Goal: Task Accomplishment & Management: Manage account settings

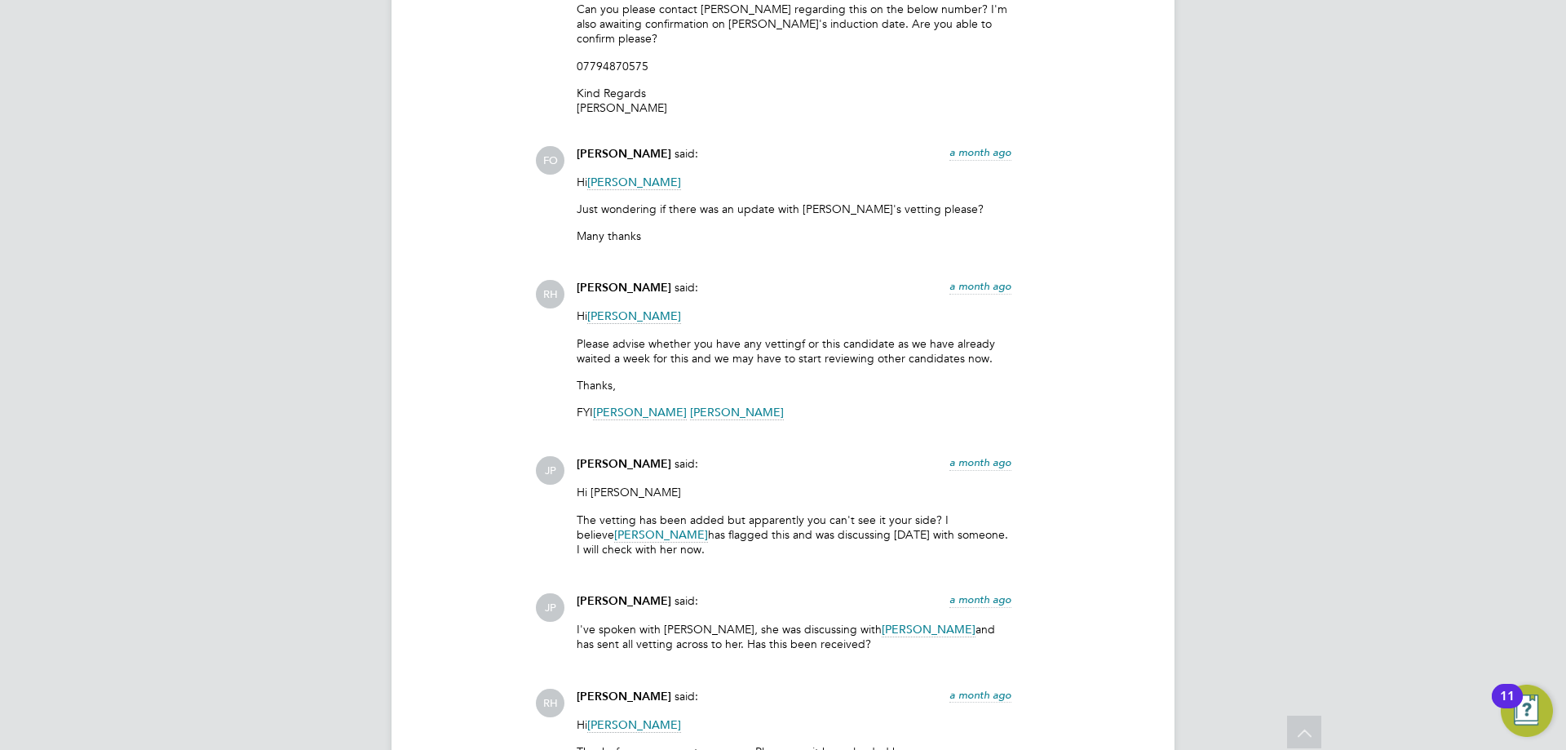
scroll to position [1321, 0]
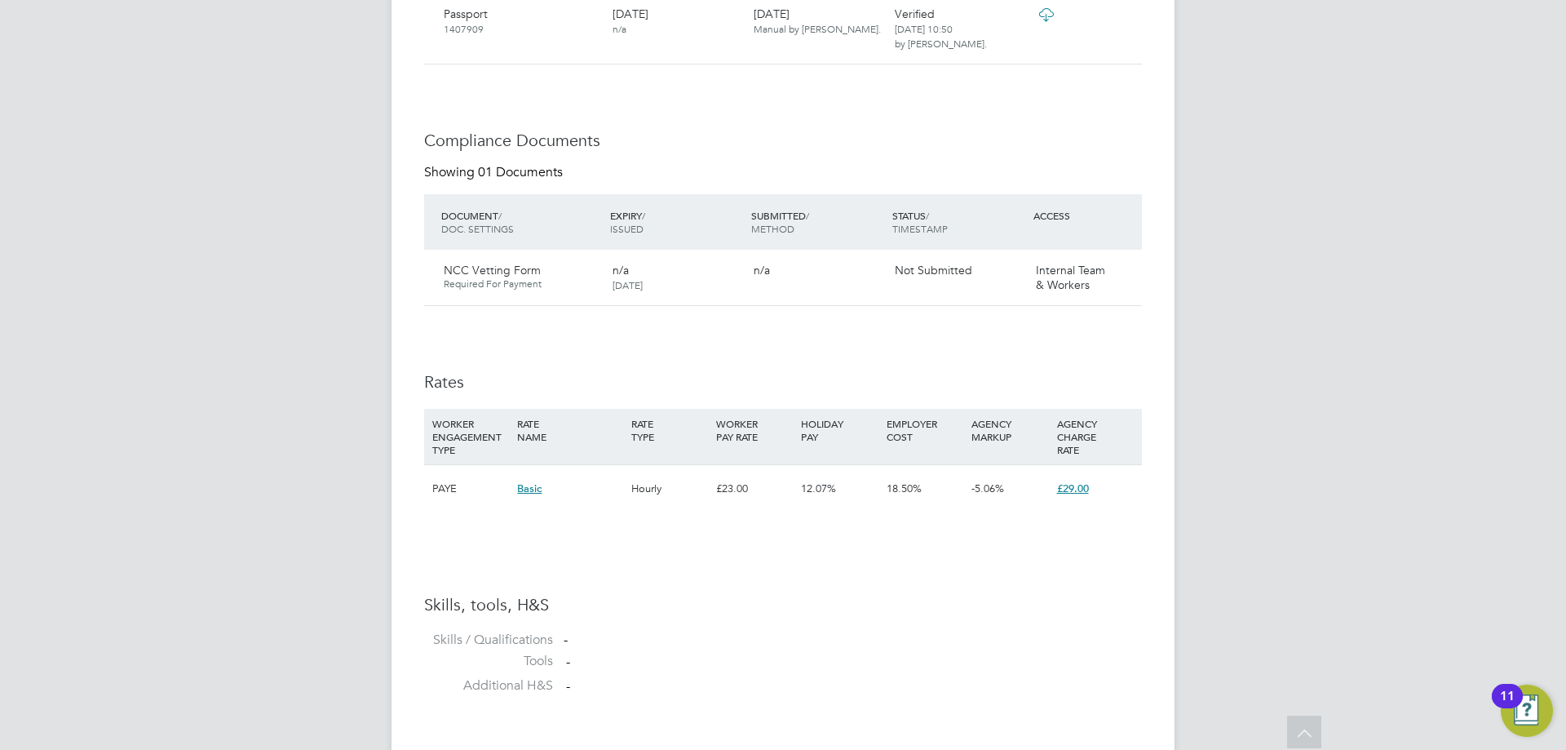
scroll to position [1380, 0]
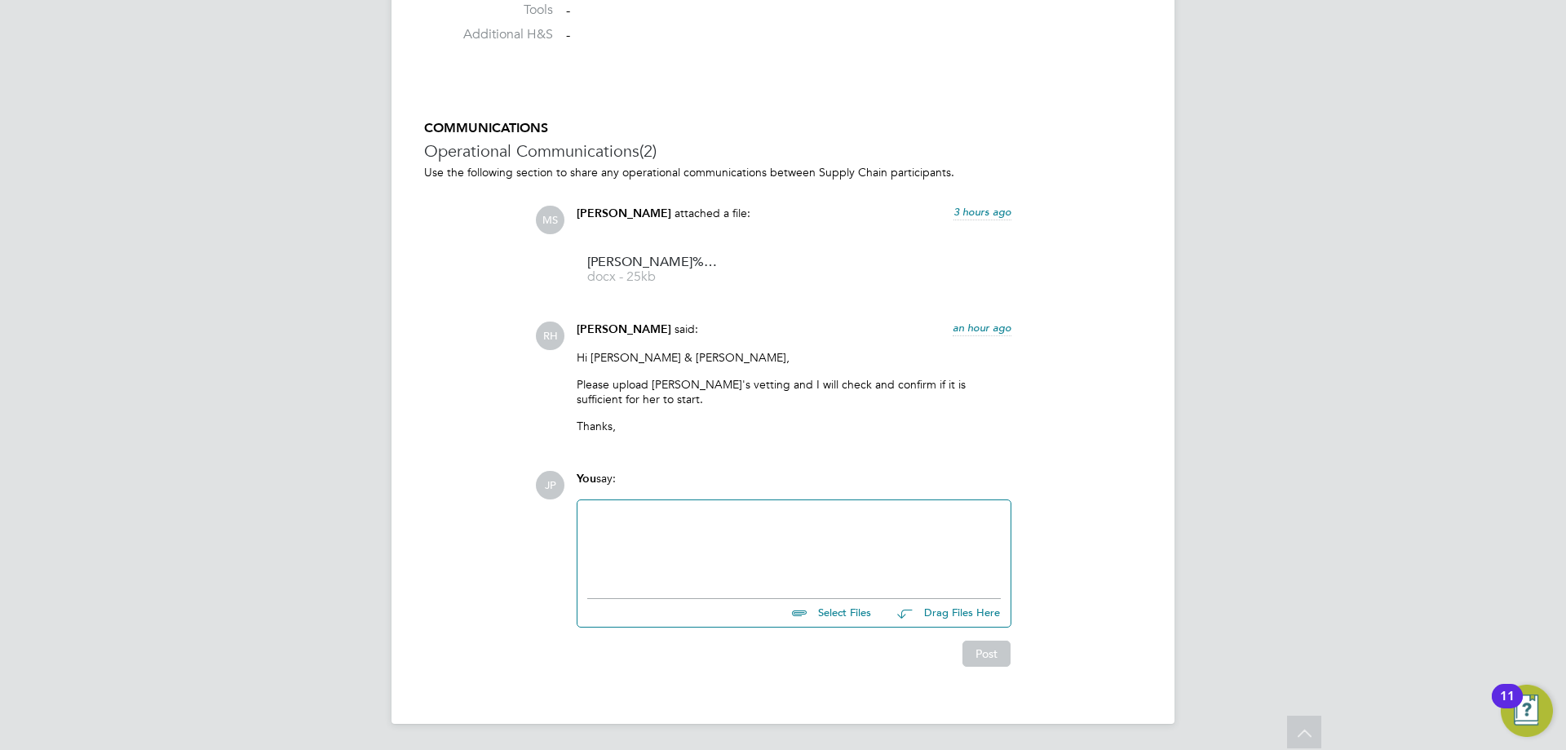
click at [815, 612] on input "file" at bounding box center [878, 610] width 245 height 23
click at [855, 615] on input "file" at bounding box center [878, 610] width 245 height 23
type input "C:\fakepath\IO - NCC Form Ivy.docx"
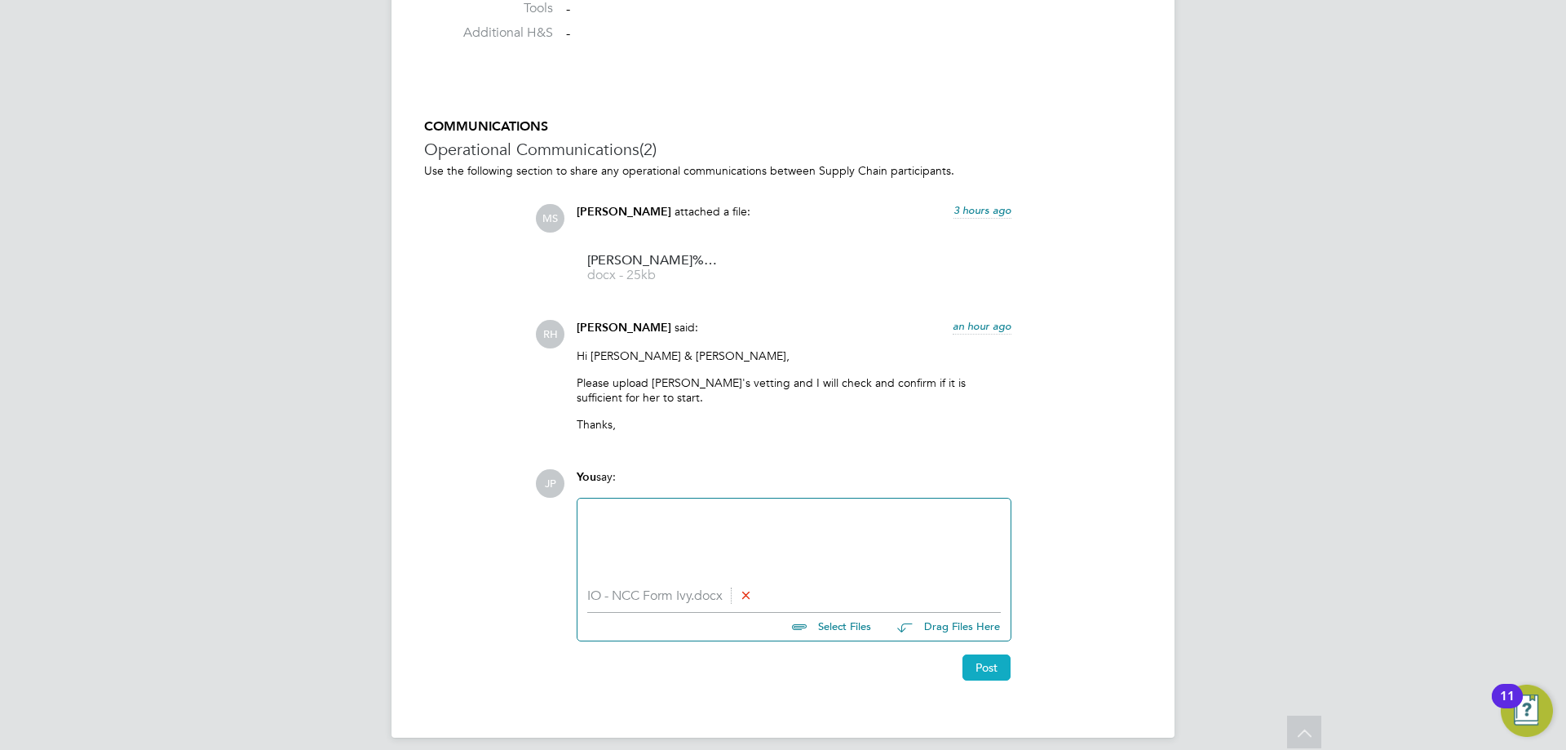
click at [975, 666] on button "Post" at bounding box center [986, 667] width 48 height 26
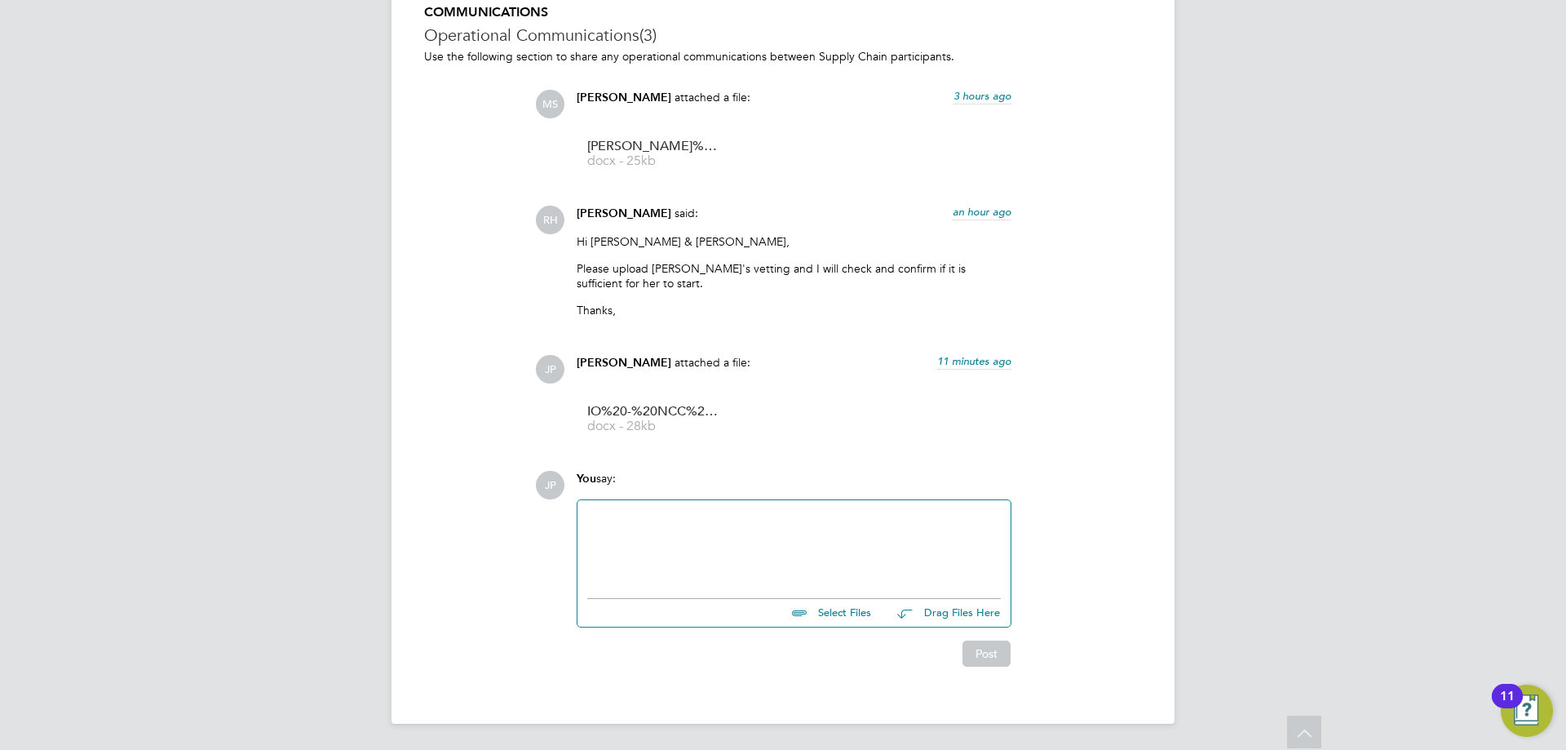
scroll to position [1333, 0]
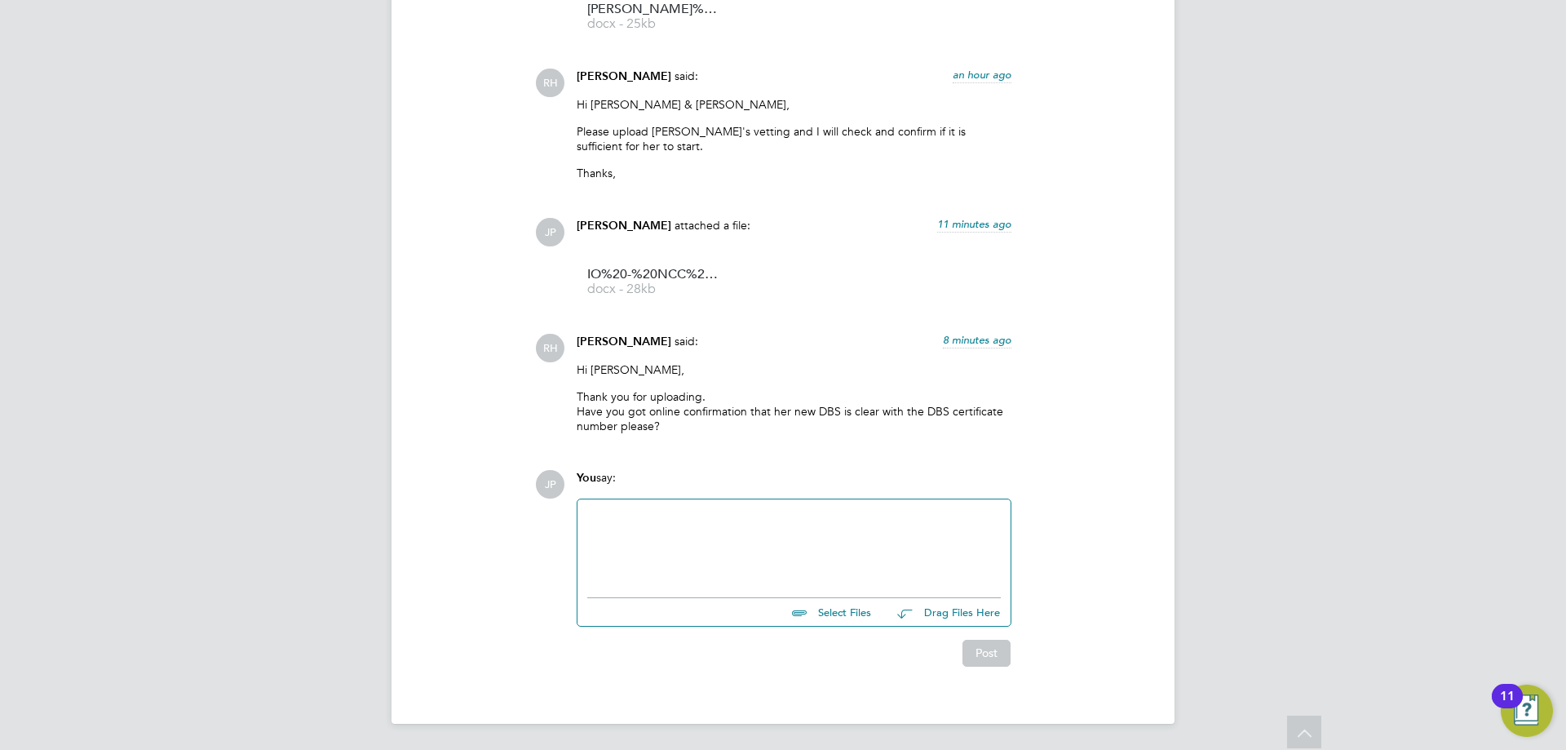
click at [731, 532] on div at bounding box center [794, 544] width 414 height 70
click at [831, 614] on input "file" at bounding box center [878, 609] width 245 height 23
type input "C:\fakepath\IO - DBS Check Report.pdf"
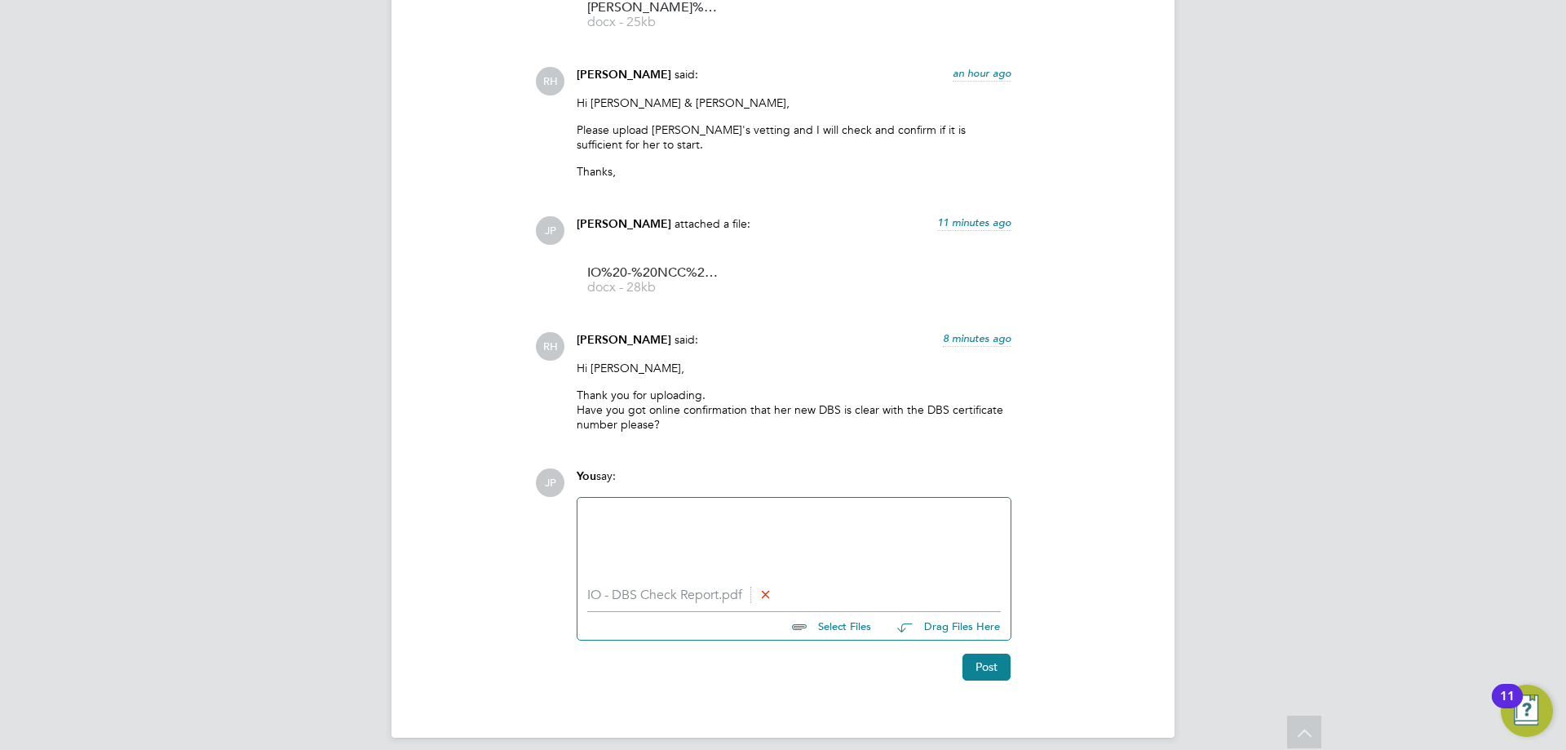
click at [704, 551] on div at bounding box center [794, 542] width 414 height 70
click at [999, 670] on button "Post" at bounding box center [986, 666] width 48 height 26
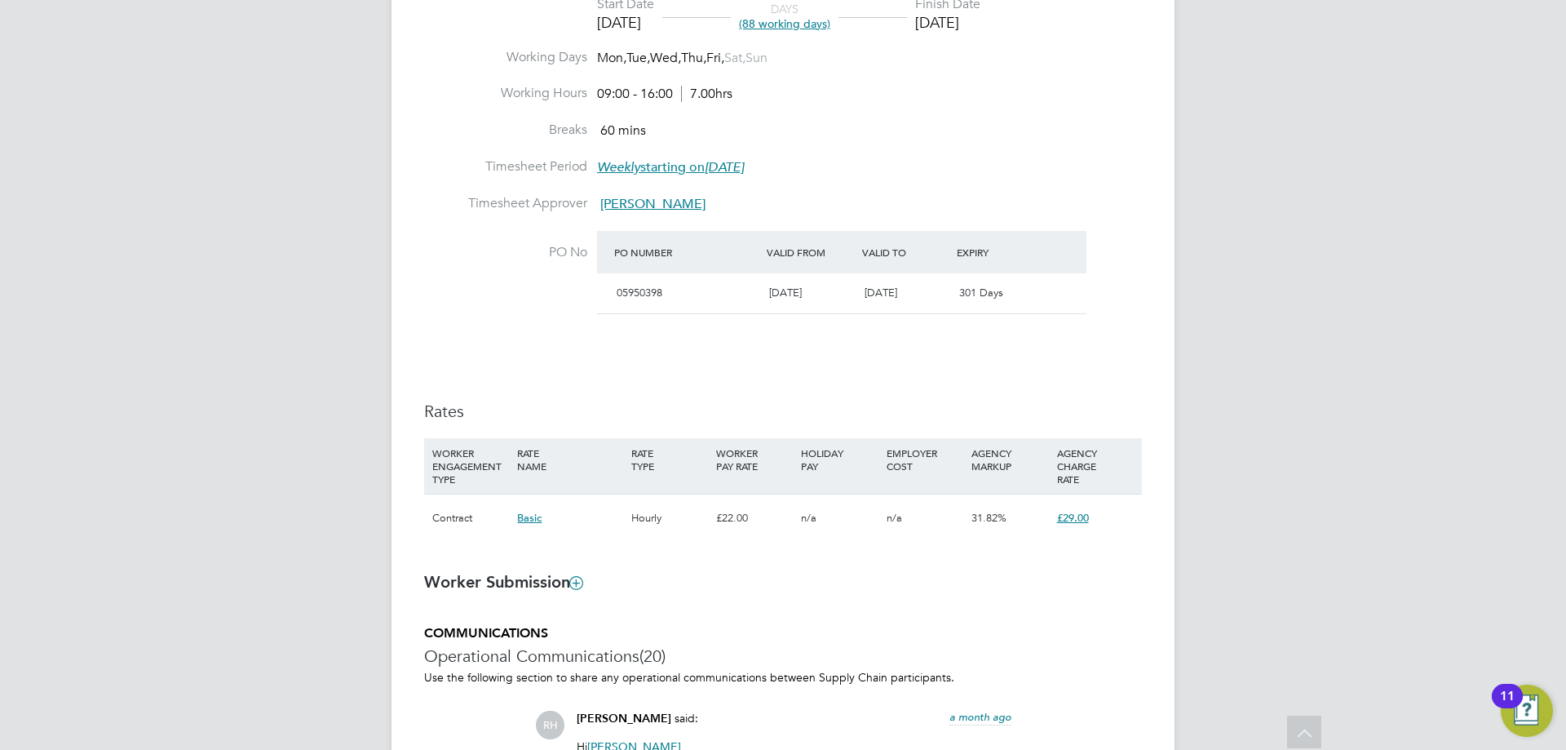
scroll to position [163, 0]
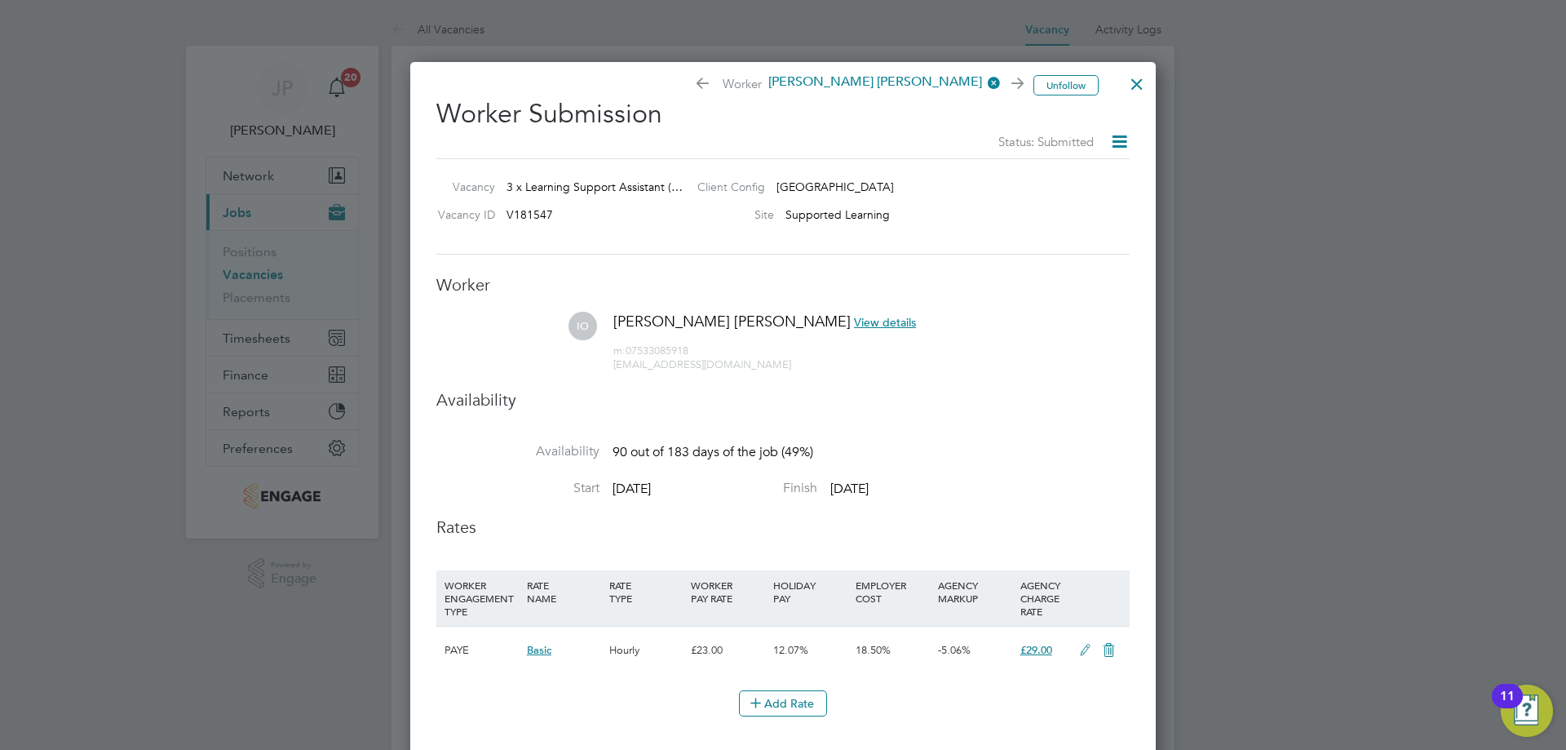
click at [1134, 77] on div at bounding box center [1136, 79] width 29 height 29
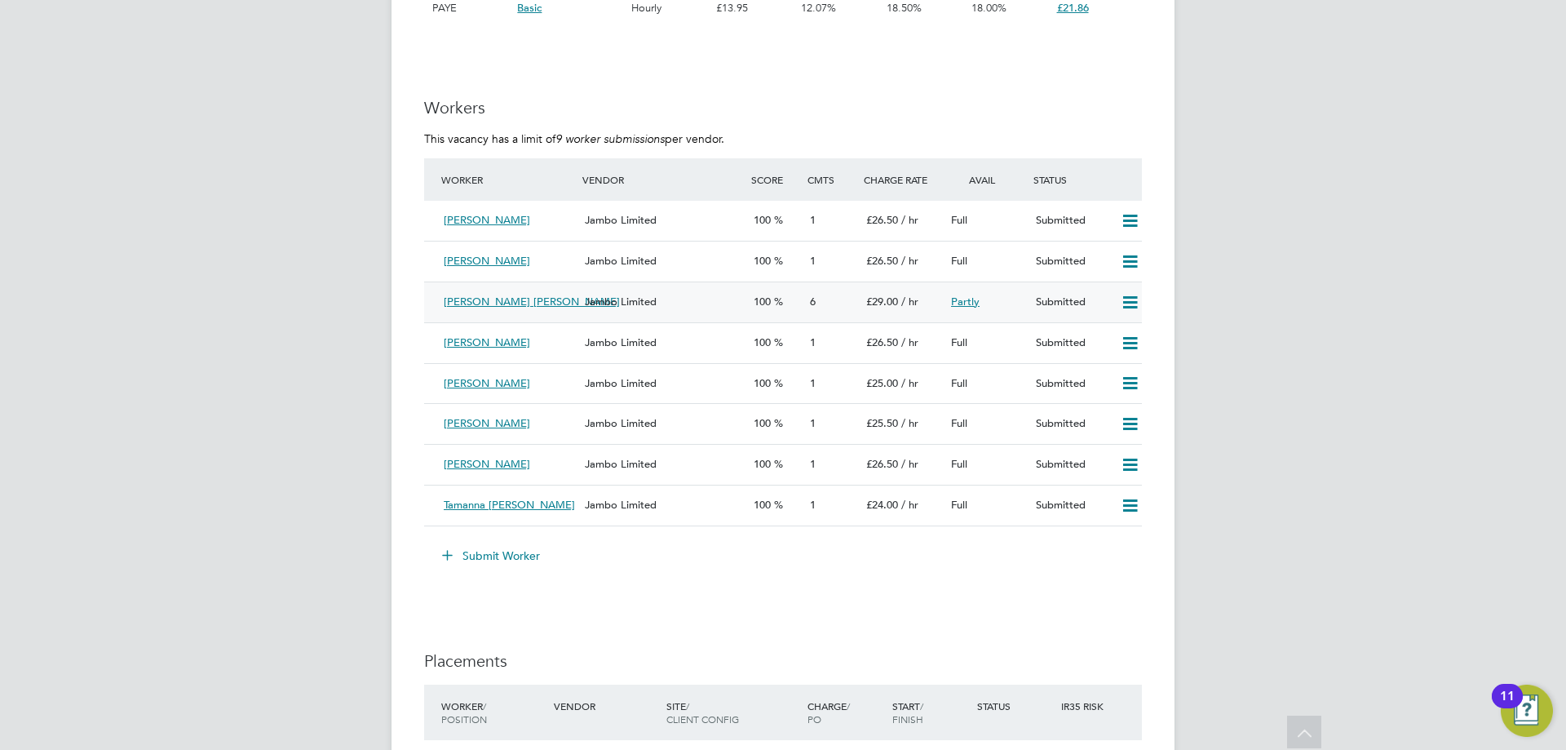
click at [792, 296] on div "100" at bounding box center [775, 302] width 56 height 27
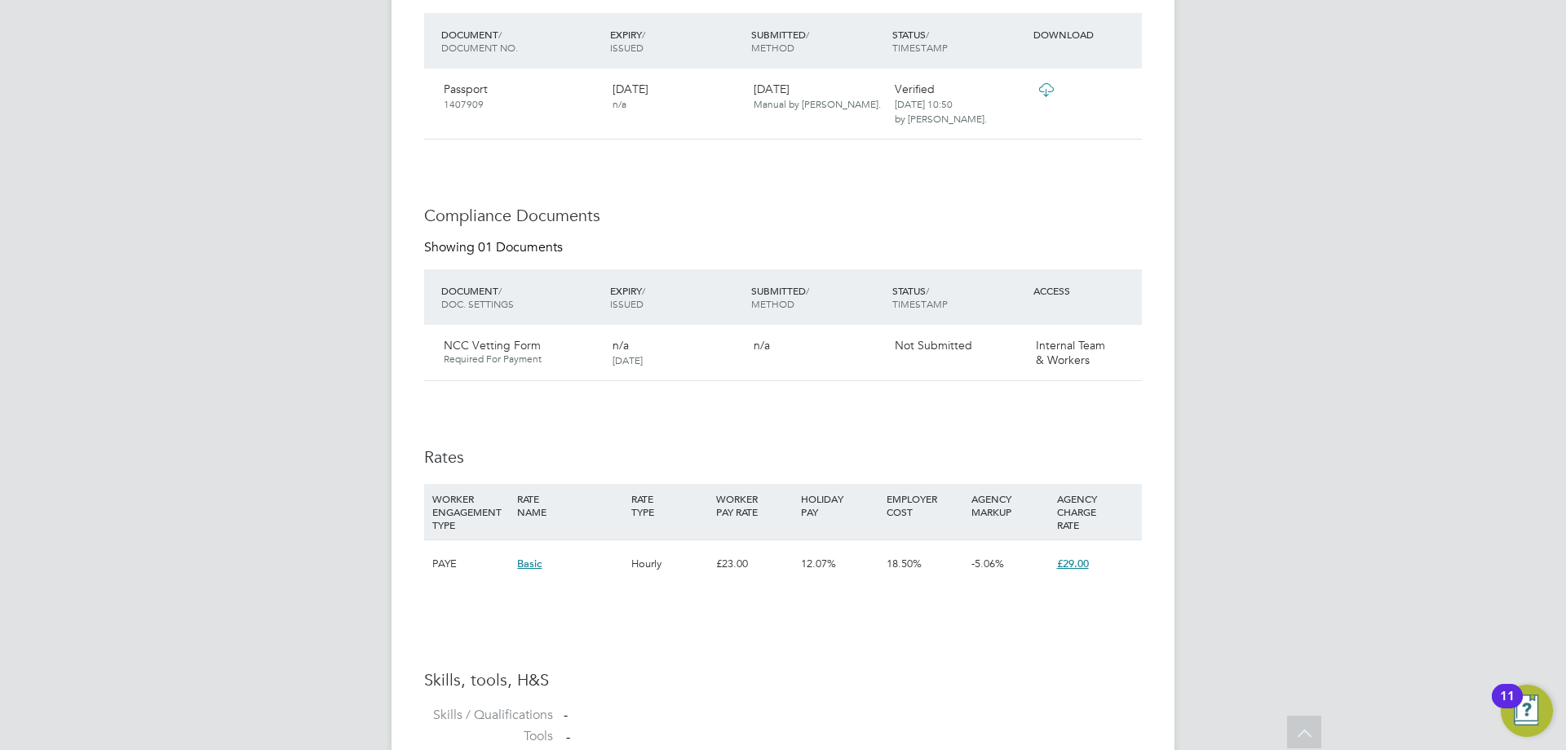
click at [1075, 562] on span "£29.00" at bounding box center [1073, 563] width 32 height 14
click at [1028, 440] on div "Availability Availability 90 out of 183 days of the job (49%) Start 01 Jan 2026…" at bounding box center [783, 289] width 718 height 984
drag, startPoint x: 935, startPoint y: 394, endPoint x: 869, endPoint y: 387, distance: 67.3
click at [882, 391] on div "Availability Availability 90 out of 183 days of the job (49%) Start 01 Jan 2026…" at bounding box center [783, 289] width 718 height 984
drag, startPoint x: 908, startPoint y: 354, endPoint x: 871, endPoint y: 344, distance: 38.0
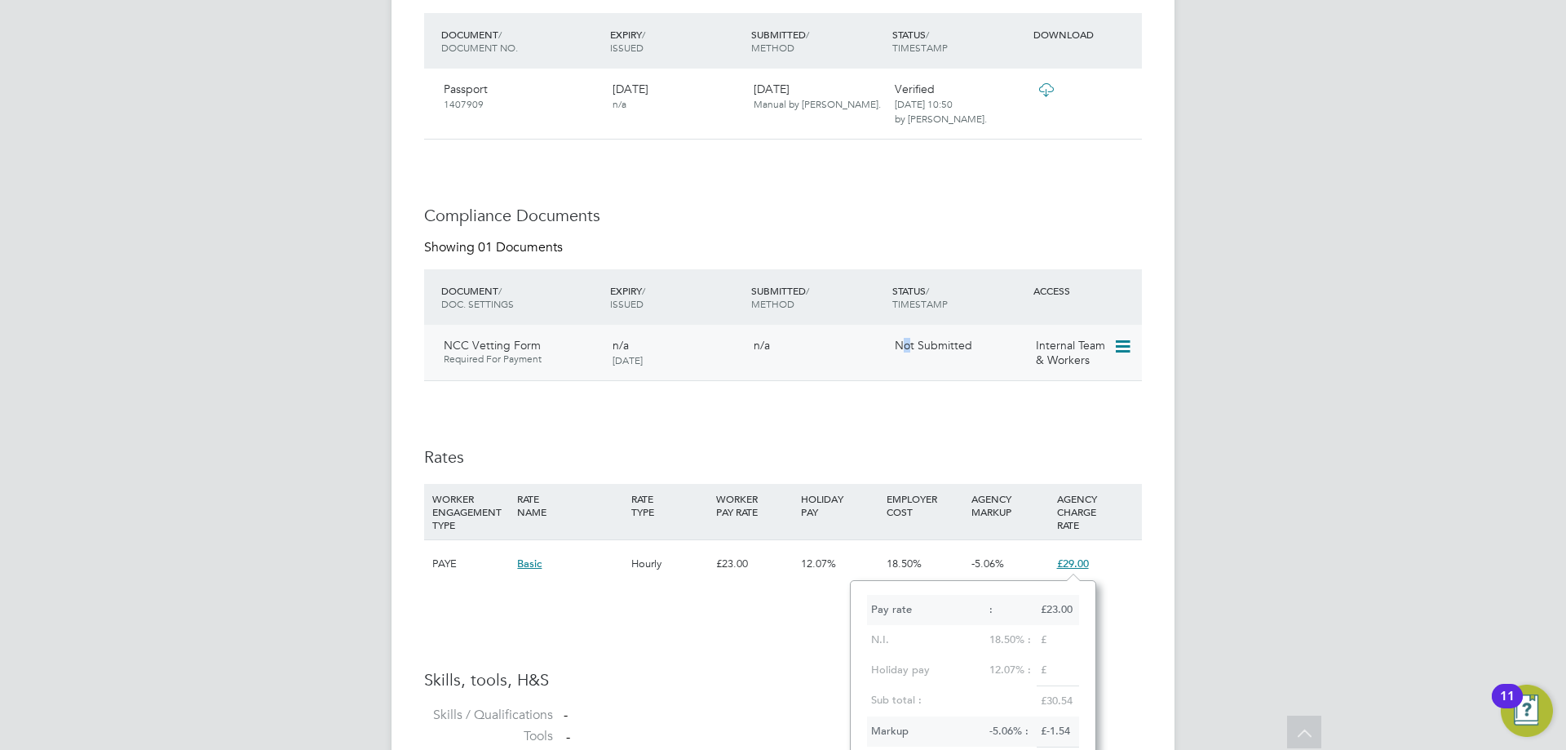
click at [900, 354] on div "Not Submitted" at bounding box center [958, 345] width 141 height 28
click at [914, 153] on div "Availability Availability 90 out of 183 days of the job (49%) Start 01 Jan 2026…" at bounding box center [783, 289] width 718 height 984
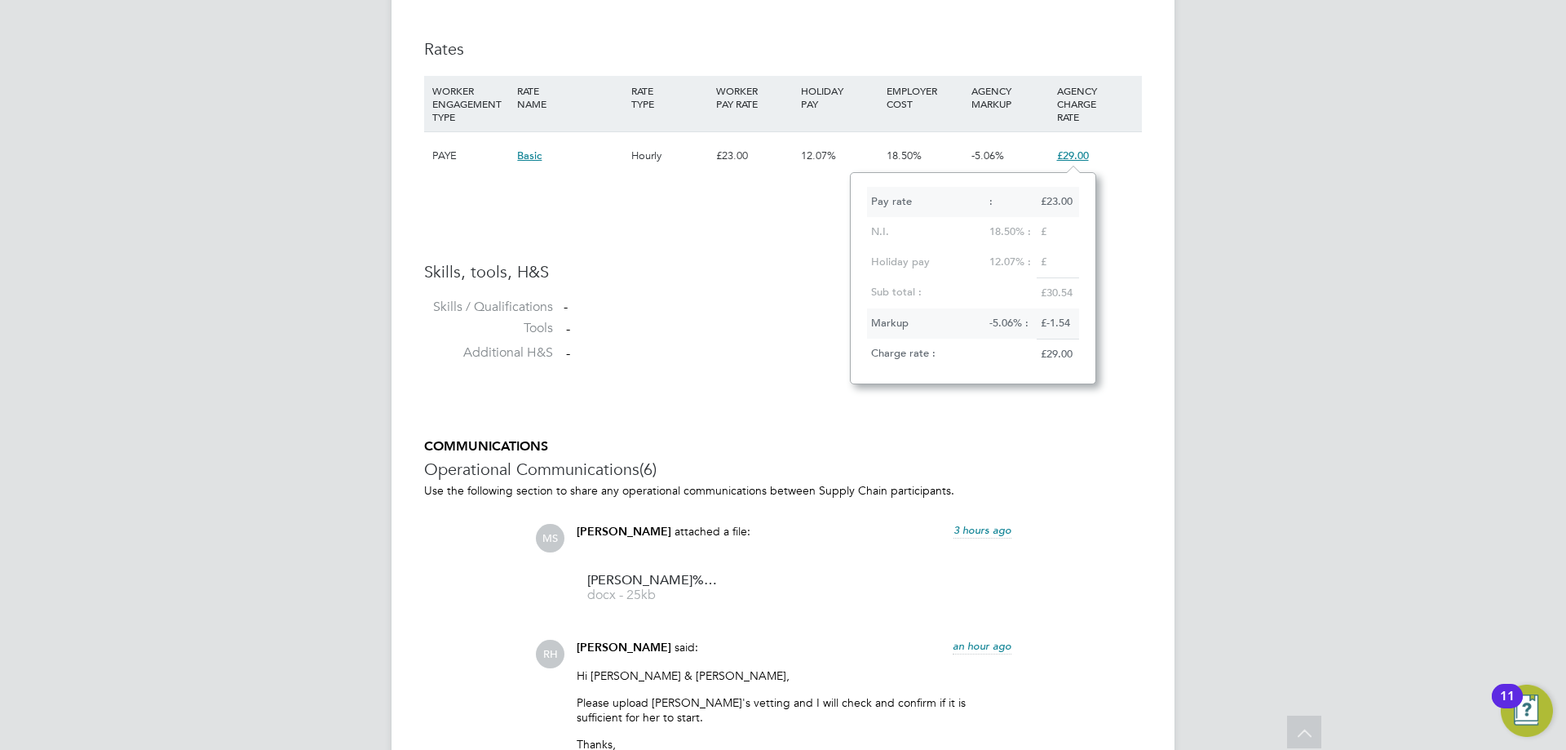
drag, startPoint x: 761, startPoint y: 214, endPoint x: 765, endPoint y: 134, distance: 80.8
click at [758, 48] on h3 "Rates" at bounding box center [783, 48] width 718 height 21
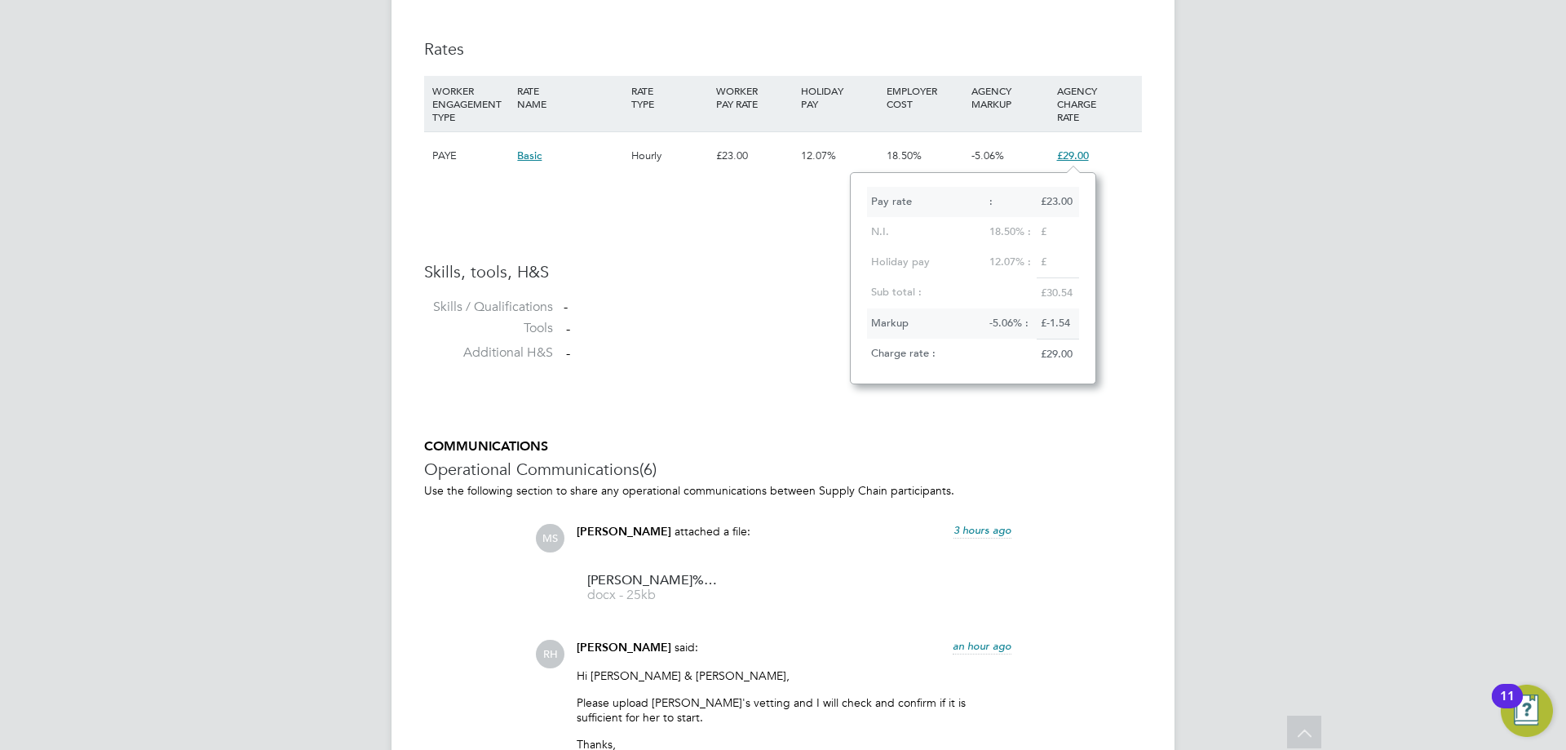
click at [1225, 237] on div "JP James Pedley Notifications 20 Applications: Network Team Members Businesses …" at bounding box center [783, 270] width 1566 height 2660
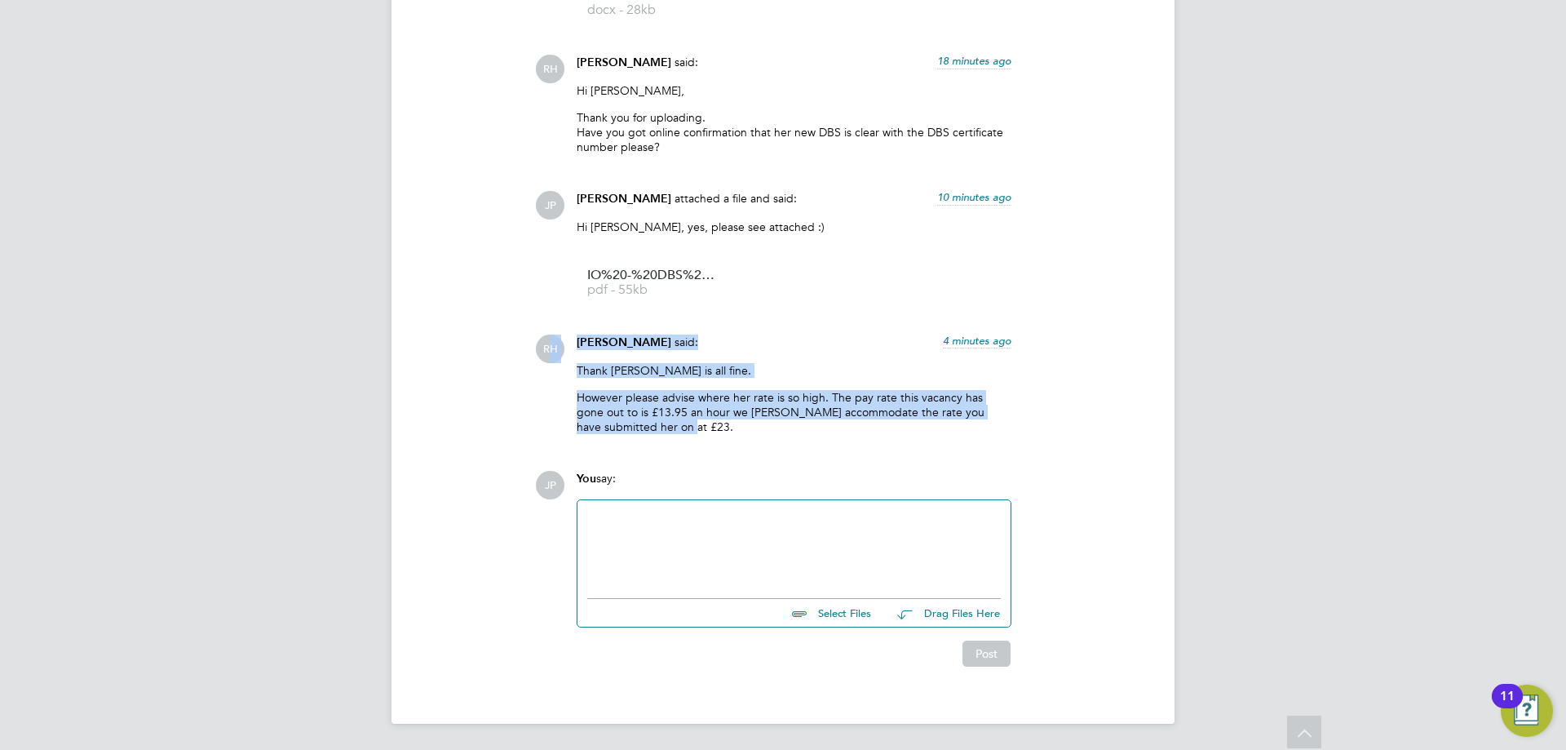
drag, startPoint x: 639, startPoint y: 436, endPoint x: 552, endPoint y: 352, distance: 121.1
click at [552, 352] on div "RH Rufena Haque said: 4 minutes ago Thank James vetting is all fine. However pl…" at bounding box center [838, 390] width 607 height 113
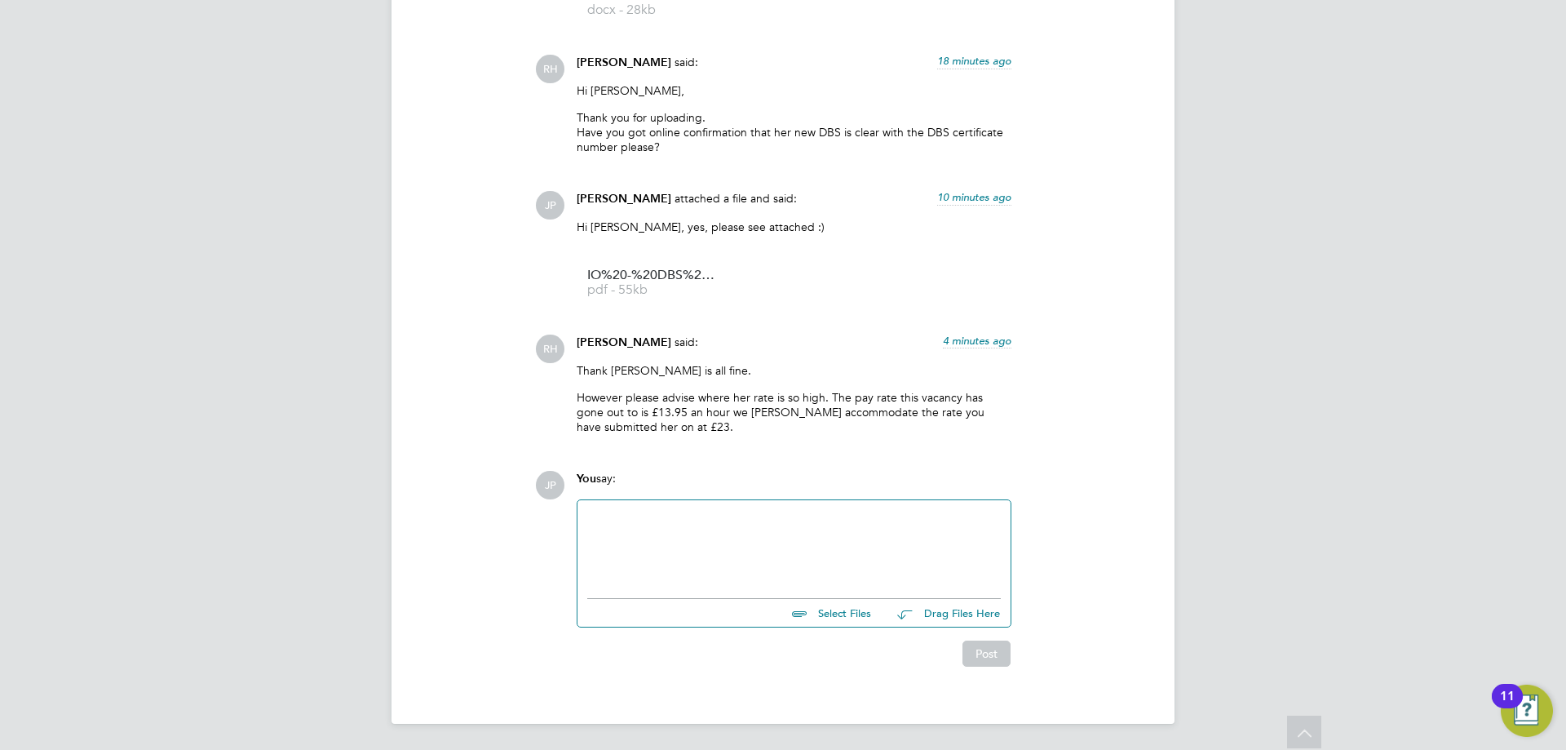
click at [703, 232] on p "Hi Rufena, yes, please see attached :)" at bounding box center [794, 226] width 435 height 15
click at [635, 430] on p "However please advise where her rate is so high. The pay rate this vacancy has …" at bounding box center [794, 412] width 435 height 45
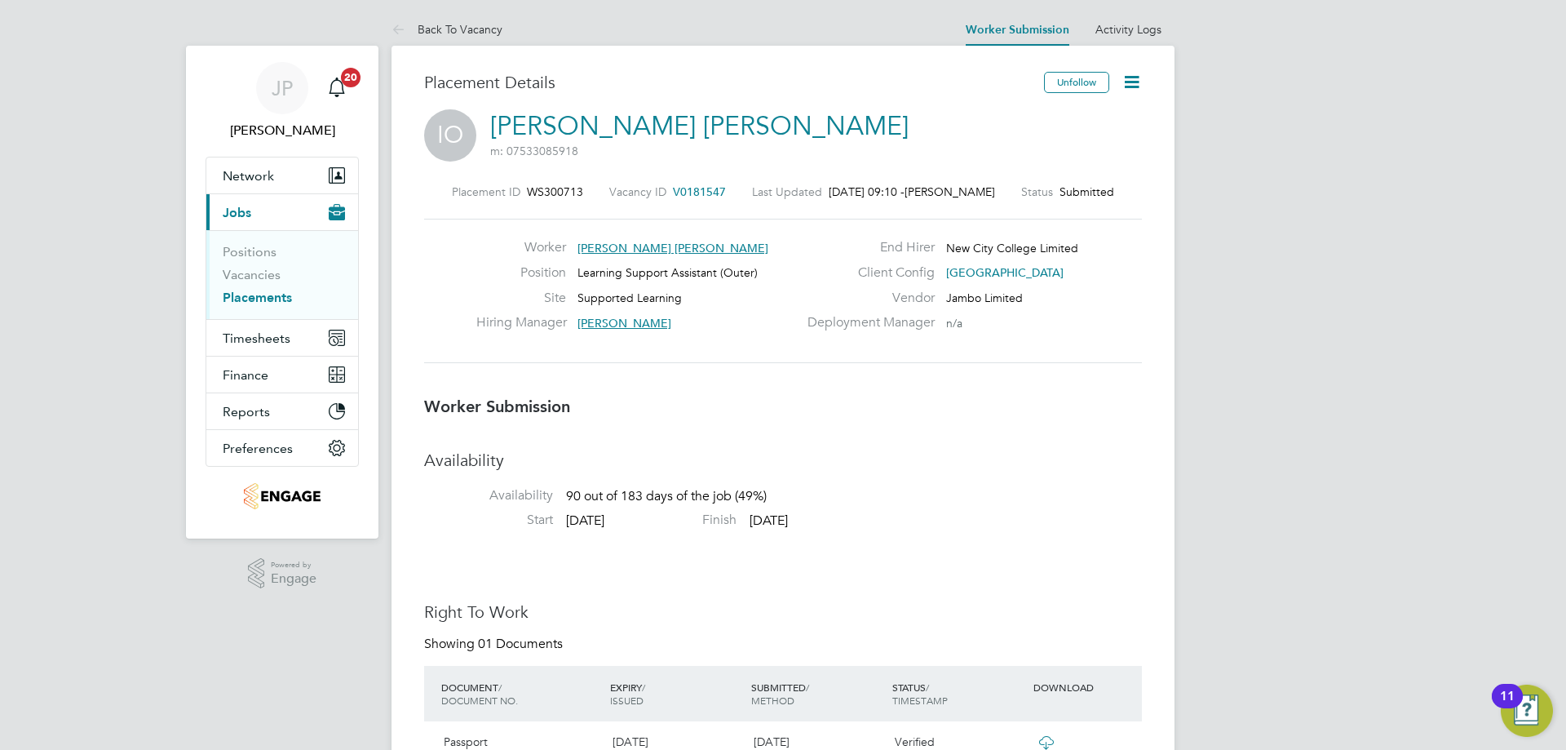
click at [1130, 83] on icon at bounding box center [1131, 82] width 20 height 20
click at [1054, 118] on li "Edit Worker Submission e" at bounding box center [1063, 120] width 151 height 23
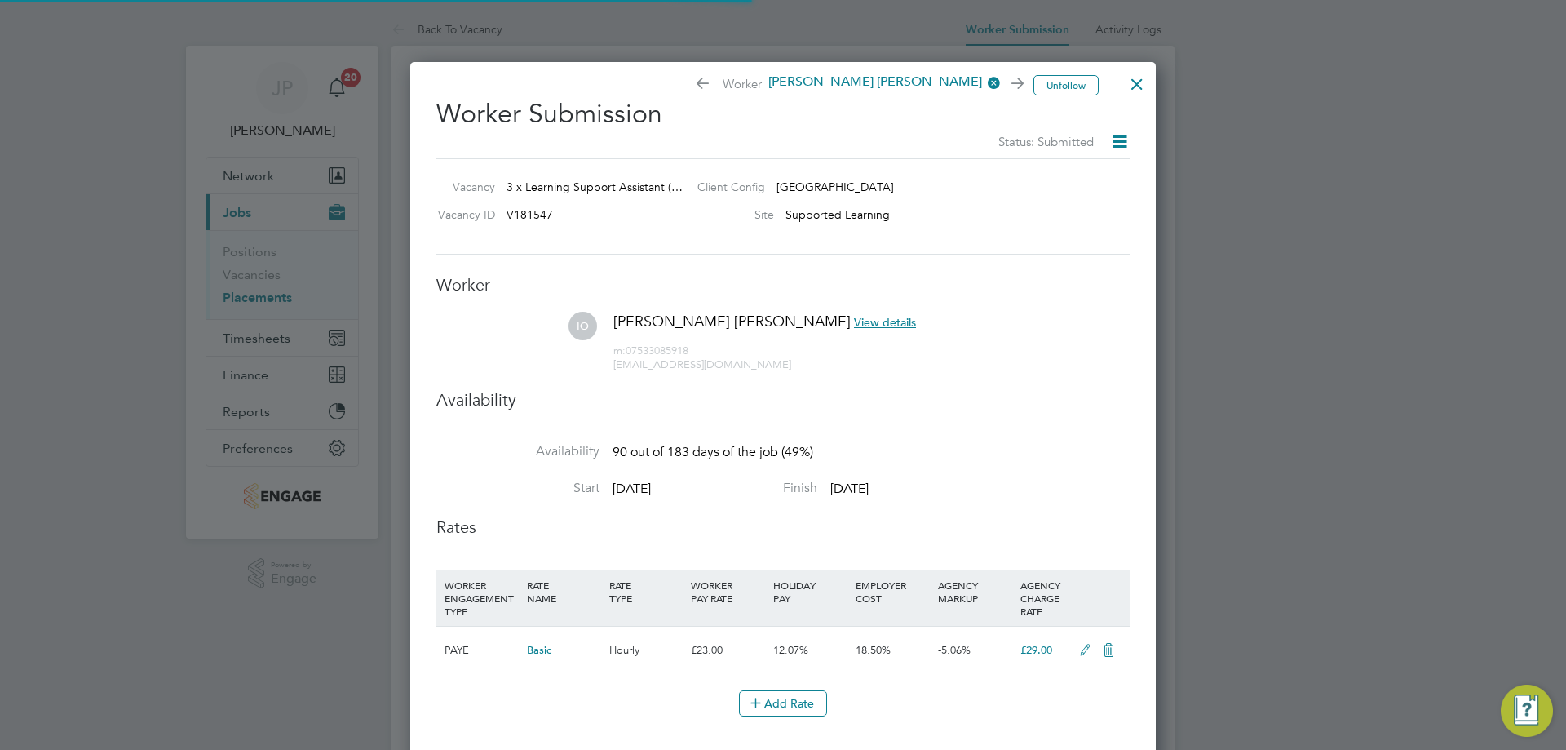
scroll to position [48, 83]
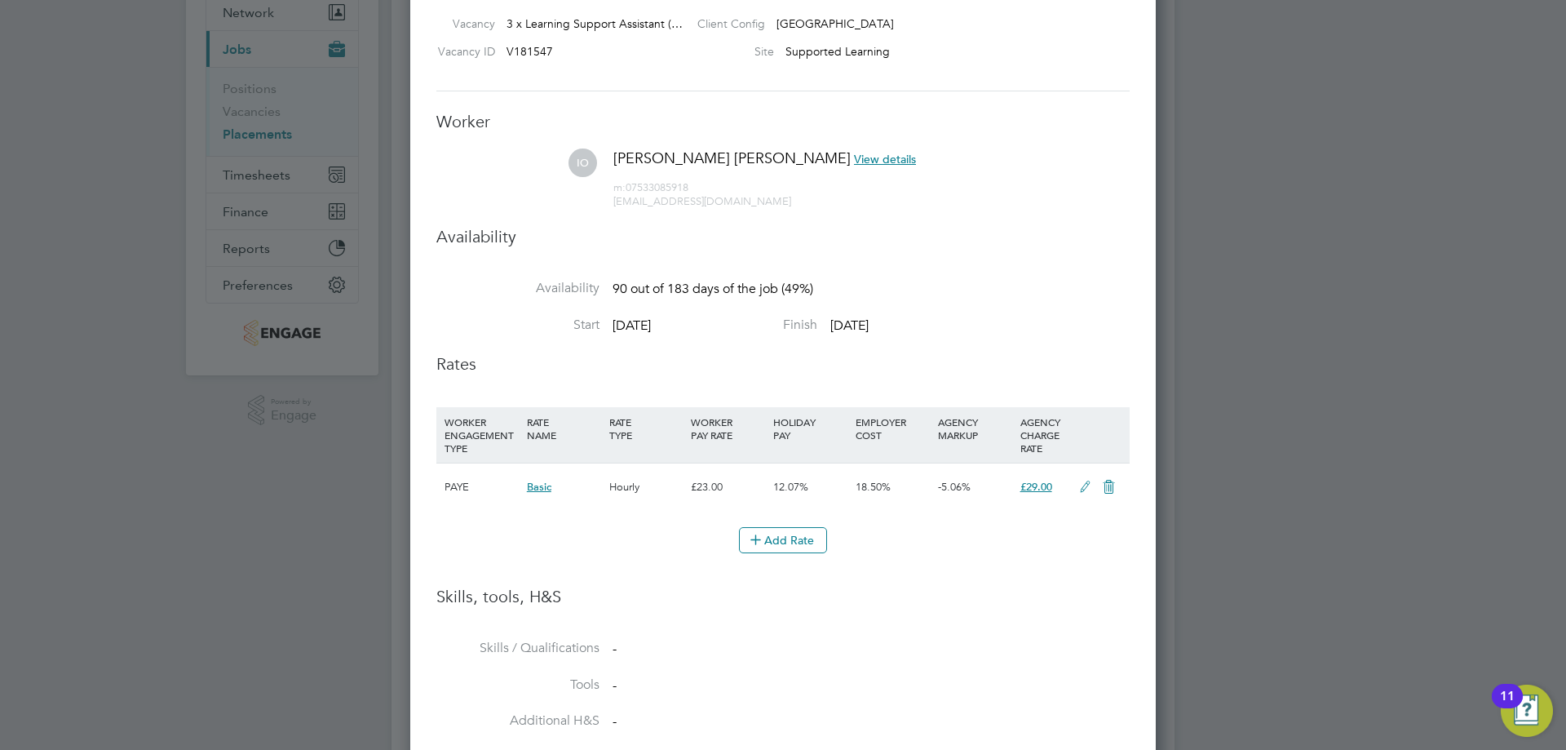
click at [1081, 484] on icon at bounding box center [1085, 486] width 20 height 13
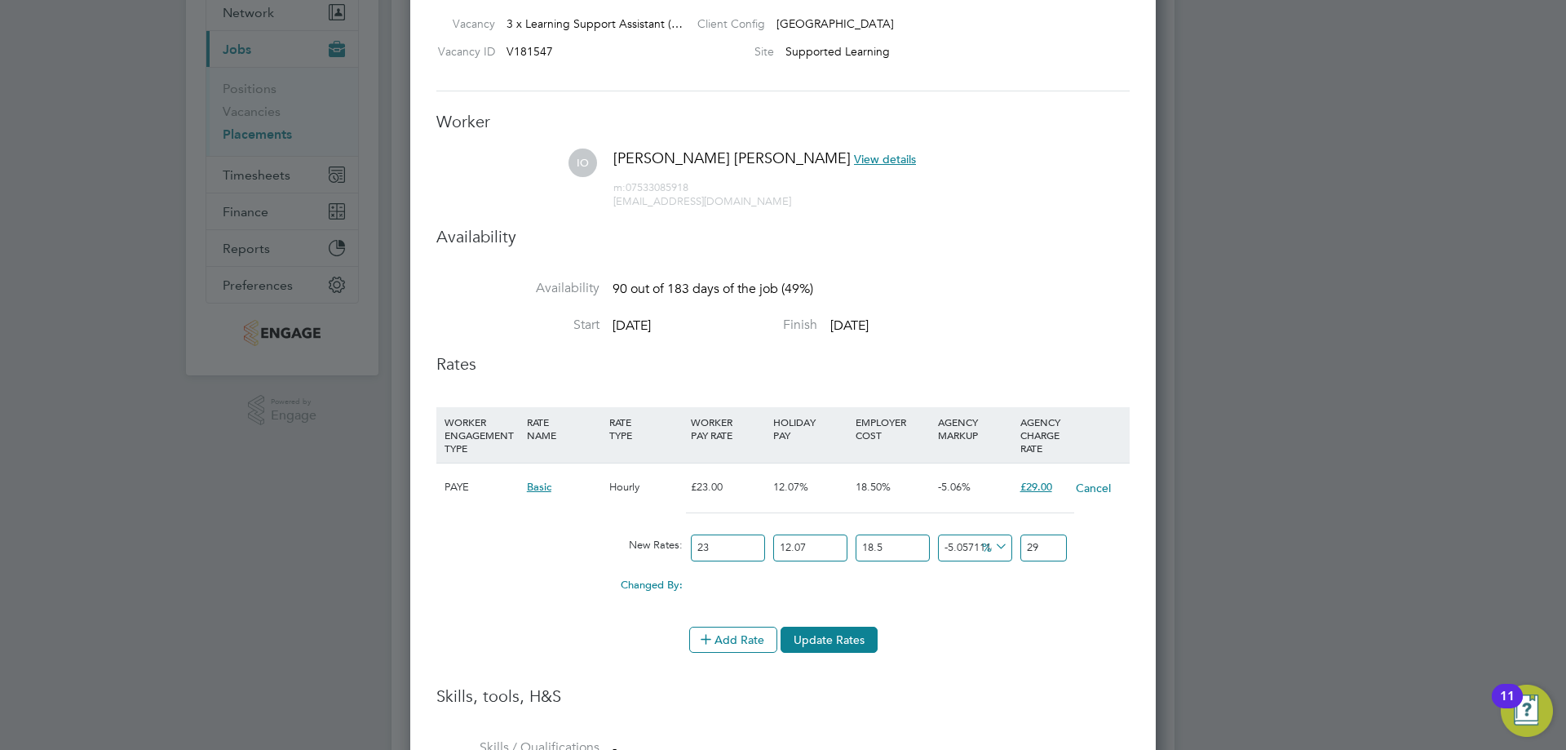
click at [1042, 546] on input "29" at bounding box center [1043, 547] width 46 height 27
type input "-93.45221459770808"
type input "2"
type input "-8.331004367913055"
type input "28"
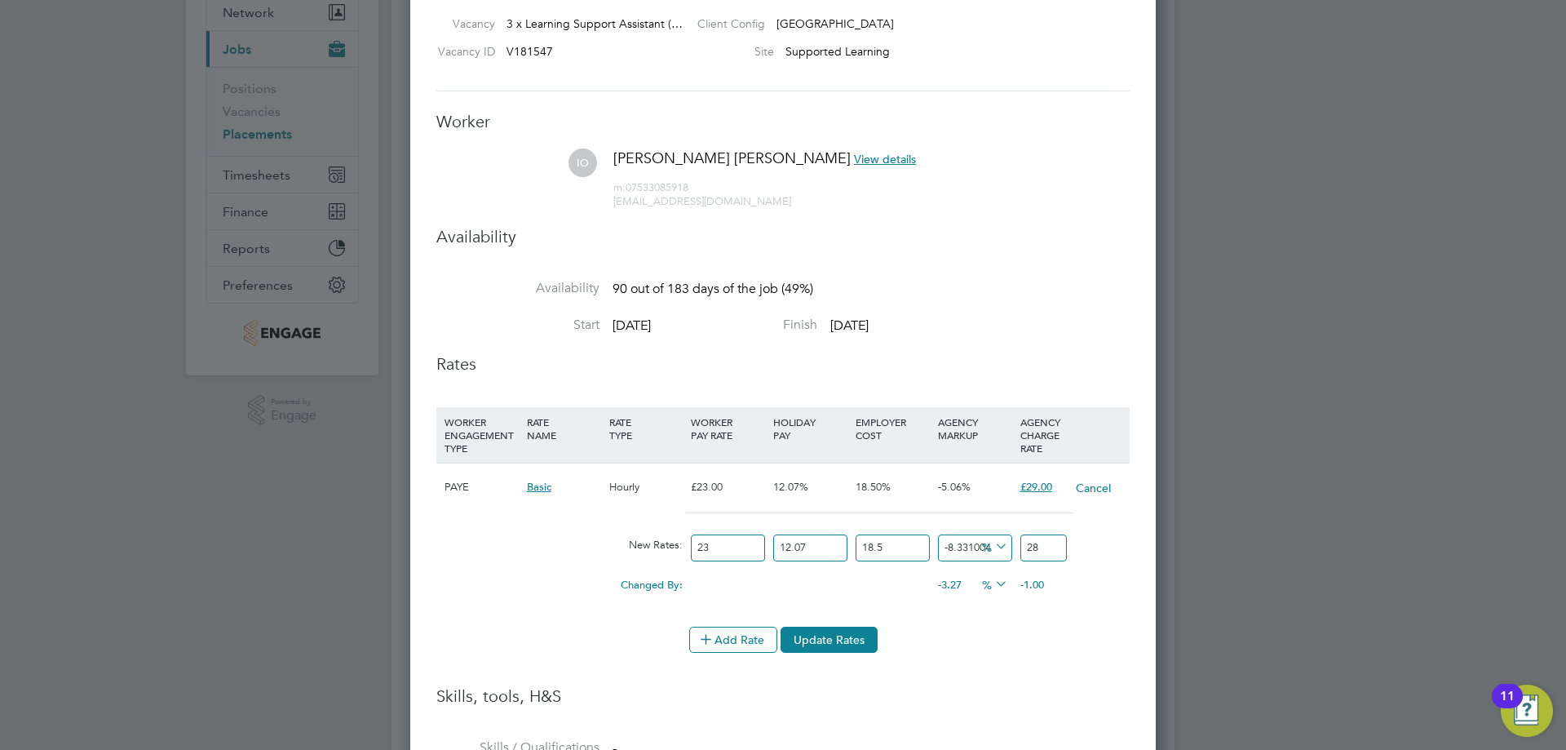
type input "-93.45221459770808"
type input "2"
type input "-5.057111666767093"
type input "29"
click at [753, 544] on input "23" at bounding box center [728, 547] width 74 height 27
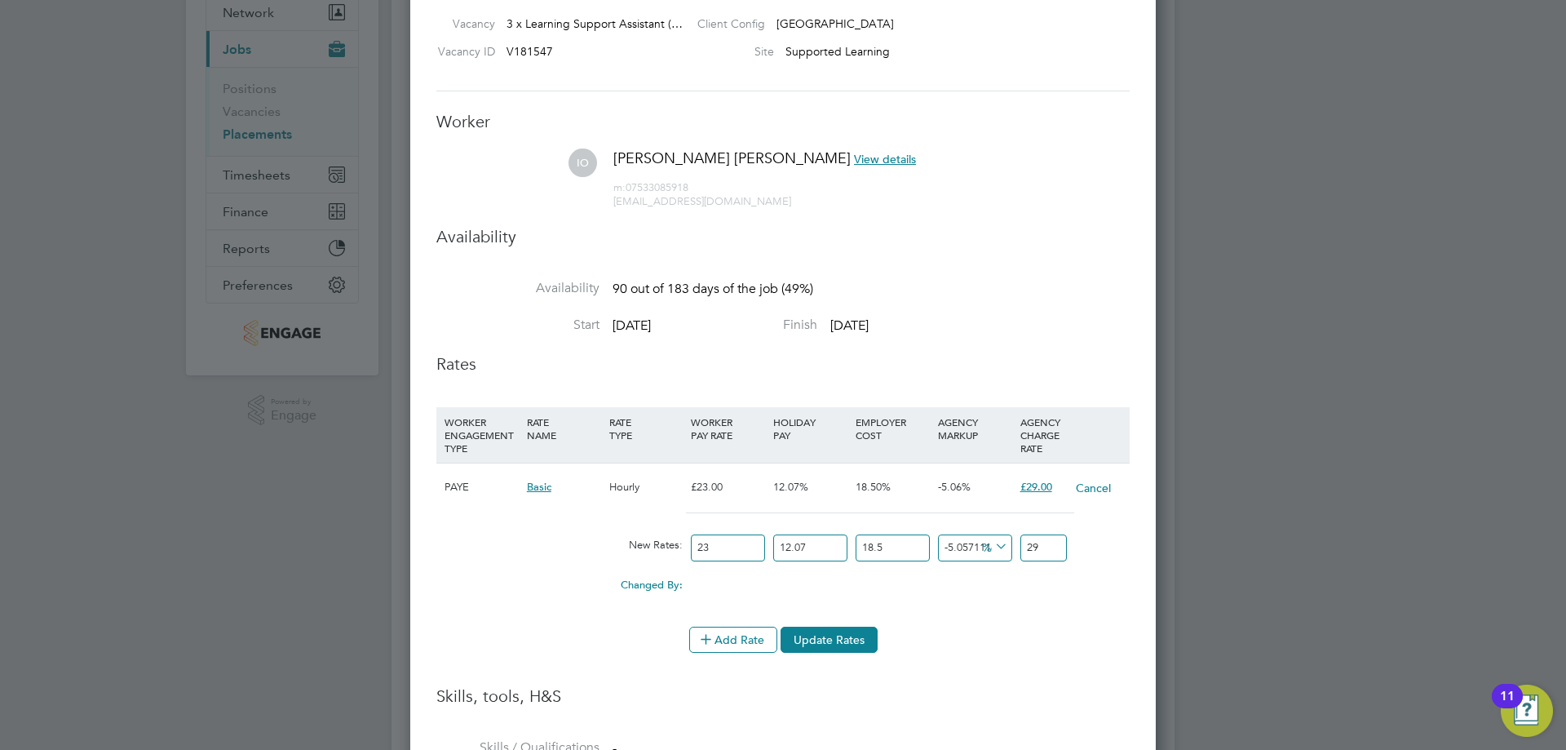
type input "2"
type input "2.5217391304347827"
type input "22"
type input "27.73913043478261"
type input "22"
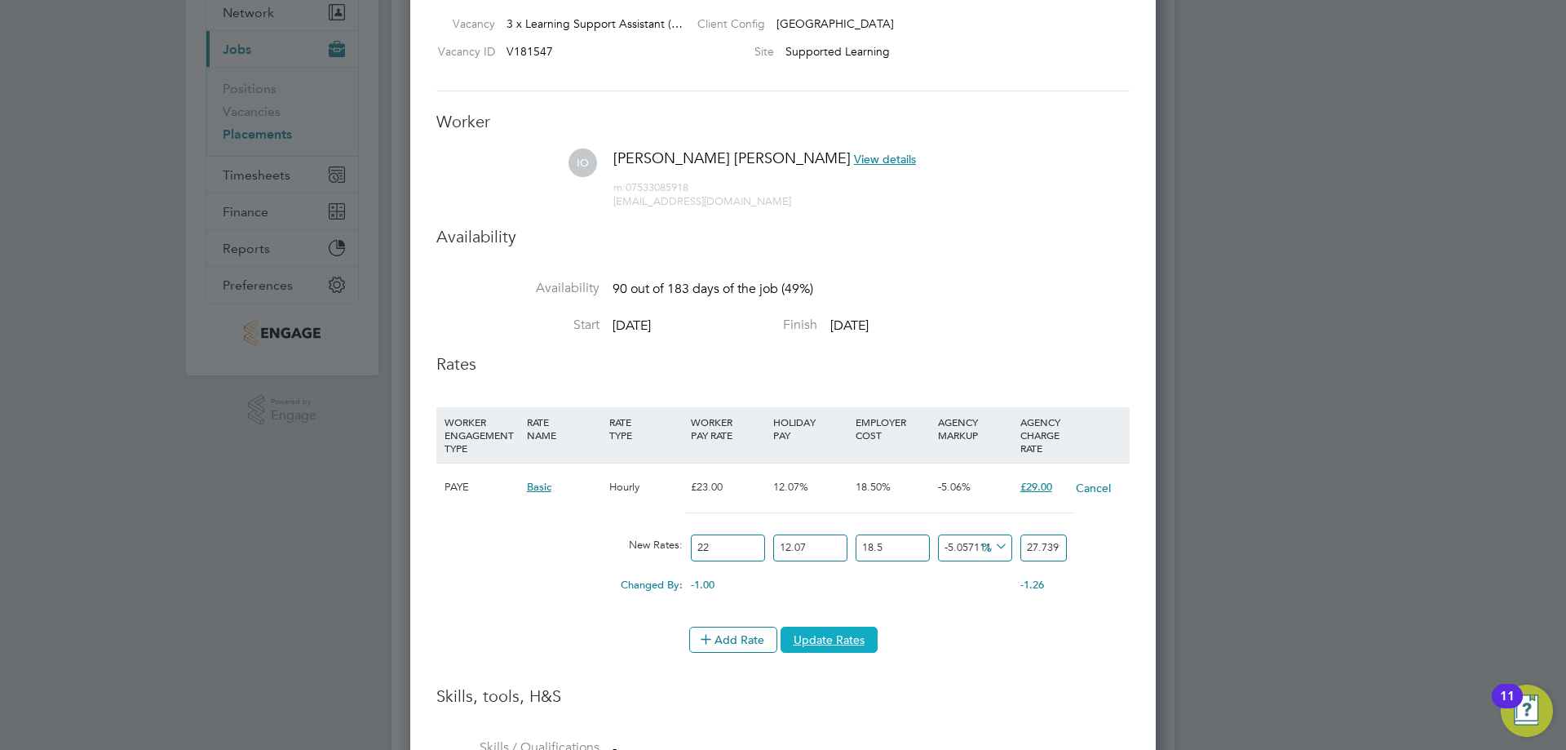
click at [810, 644] on button "Update Rates" at bounding box center [829, 639] width 97 height 26
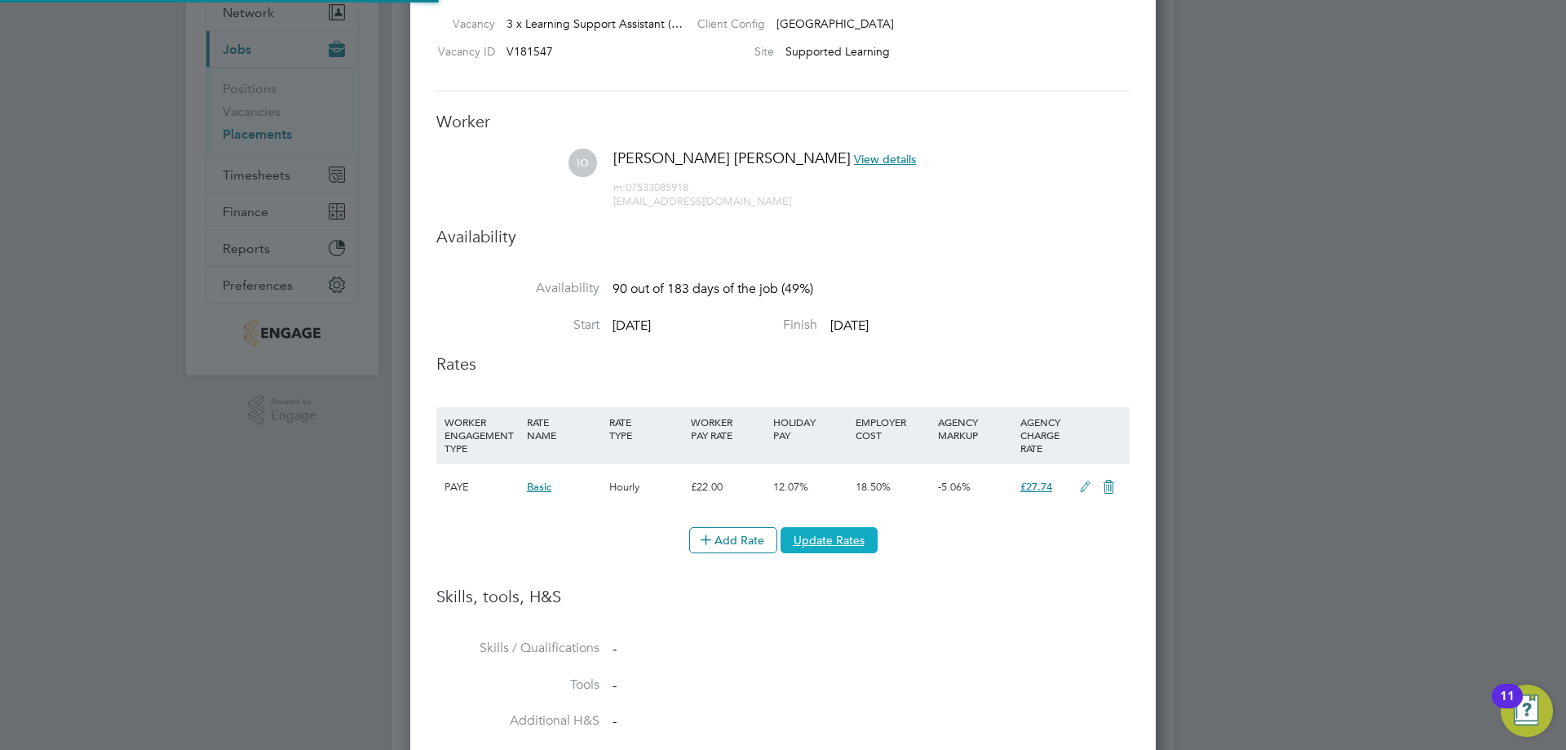
scroll to position [48, 83]
click at [1030, 237] on h3 "Availability" at bounding box center [782, 236] width 693 height 21
click at [962, 336] on li "Start 01 Jan 2026 Finish 31 Mar 2026" at bounding box center [782, 334] width 693 height 37
drag, startPoint x: 962, startPoint y: 336, endPoint x: 520, endPoint y: 156, distance: 476.6
click at [520, 156] on ul "Worker IO Ivy Muzerlina Ofori View details m: 07533085918 muzerlina@gmail.com A…" at bounding box center [782, 430] width 693 height 639
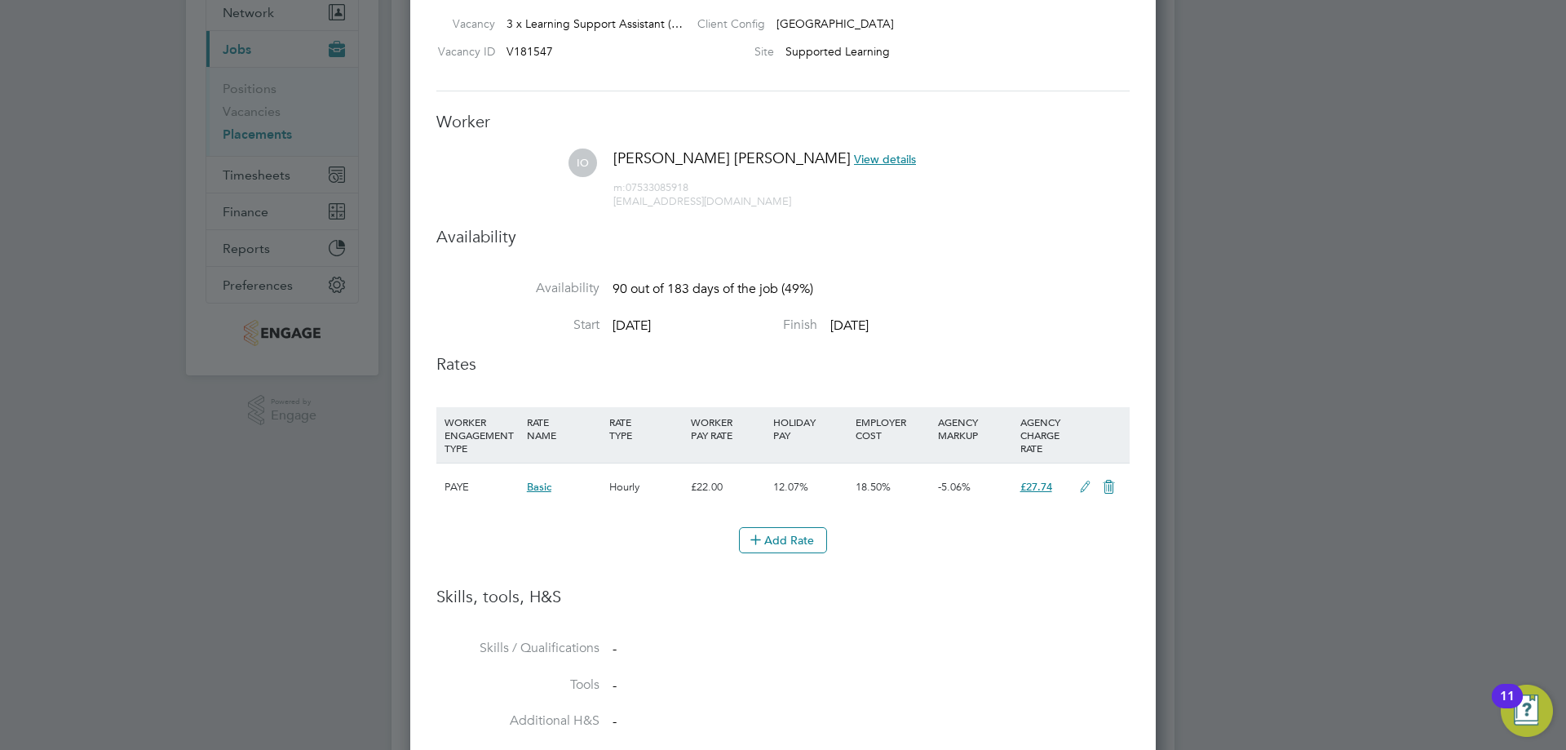
click at [651, 212] on li "IO Ivy Muzerlina Ofori View details m: 07533085918 muzerlina@gmail.com" at bounding box center [782, 186] width 693 height 77
click at [669, 215] on li "IO Ivy Muzerlina Ofori View details m: 07533085918 muzerlina@gmail.com" at bounding box center [782, 186] width 693 height 77
drag, startPoint x: 937, startPoint y: 335, endPoint x: 448, endPoint y: 134, distance: 529.2
click at [448, 134] on ul "Worker IO Ivy Muzerlina Ofori View details m: 07533085918 muzerlina@gmail.com A…" at bounding box center [782, 430] width 693 height 639
click at [778, 252] on li "Availability" at bounding box center [782, 253] width 693 height 54
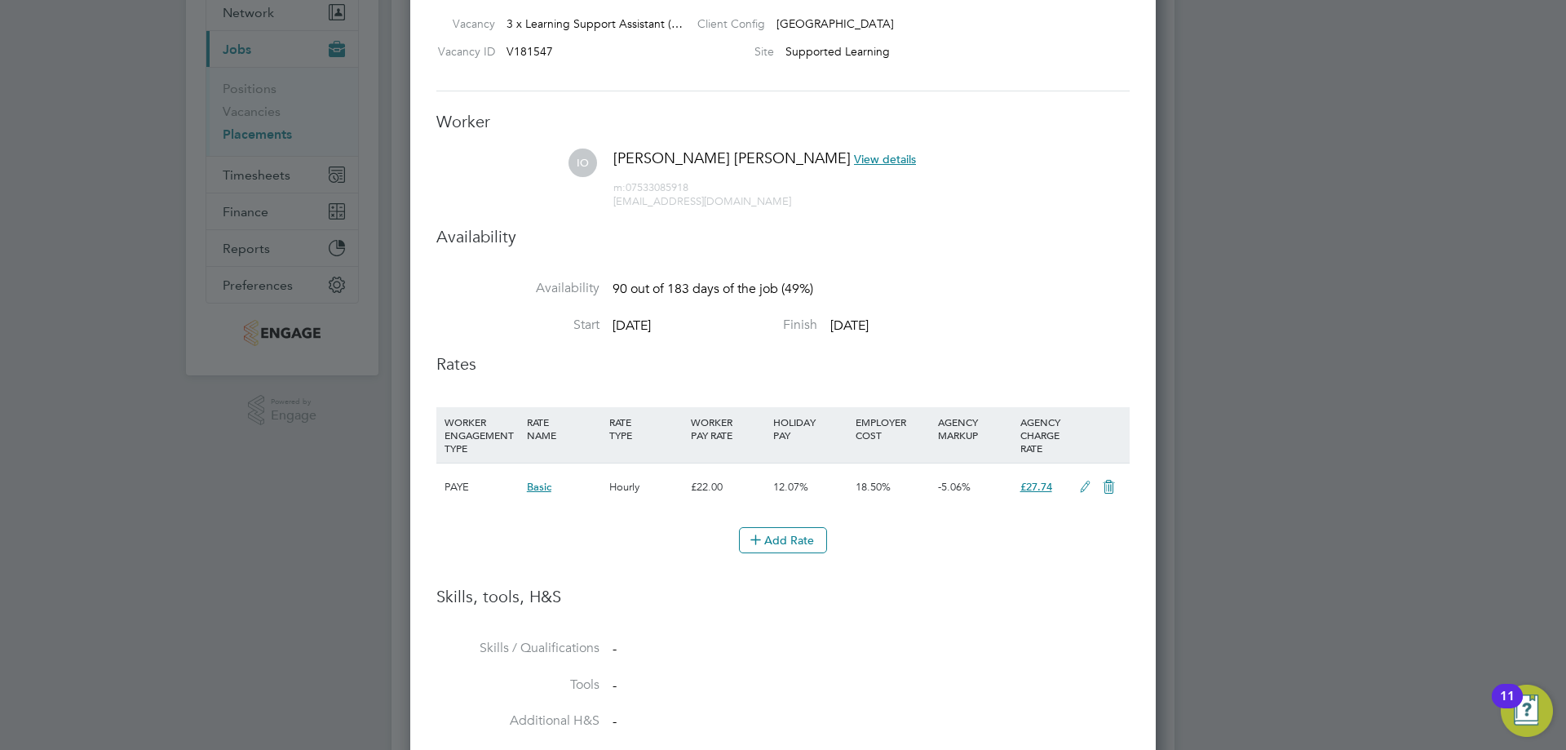
drag, startPoint x: 937, startPoint y: 340, endPoint x: 548, endPoint y: 165, distance: 426.7
click at [548, 165] on ul "Worker IO Ivy Muzerlina Ofori View details m: 07533085918 muzerlina@gmail.com A…" at bounding box center [782, 430] width 693 height 639
drag, startPoint x: 1103, startPoint y: 342, endPoint x: 997, endPoint y: 360, distance: 107.5
click at [1102, 342] on li "Start 01 Jan 2026 Finish 31 Mar 2026" at bounding box center [782, 334] width 693 height 37
click at [945, 342] on li "Start 01 Jan 2026 Finish 31 Mar 2026" at bounding box center [782, 334] width 693 height 37
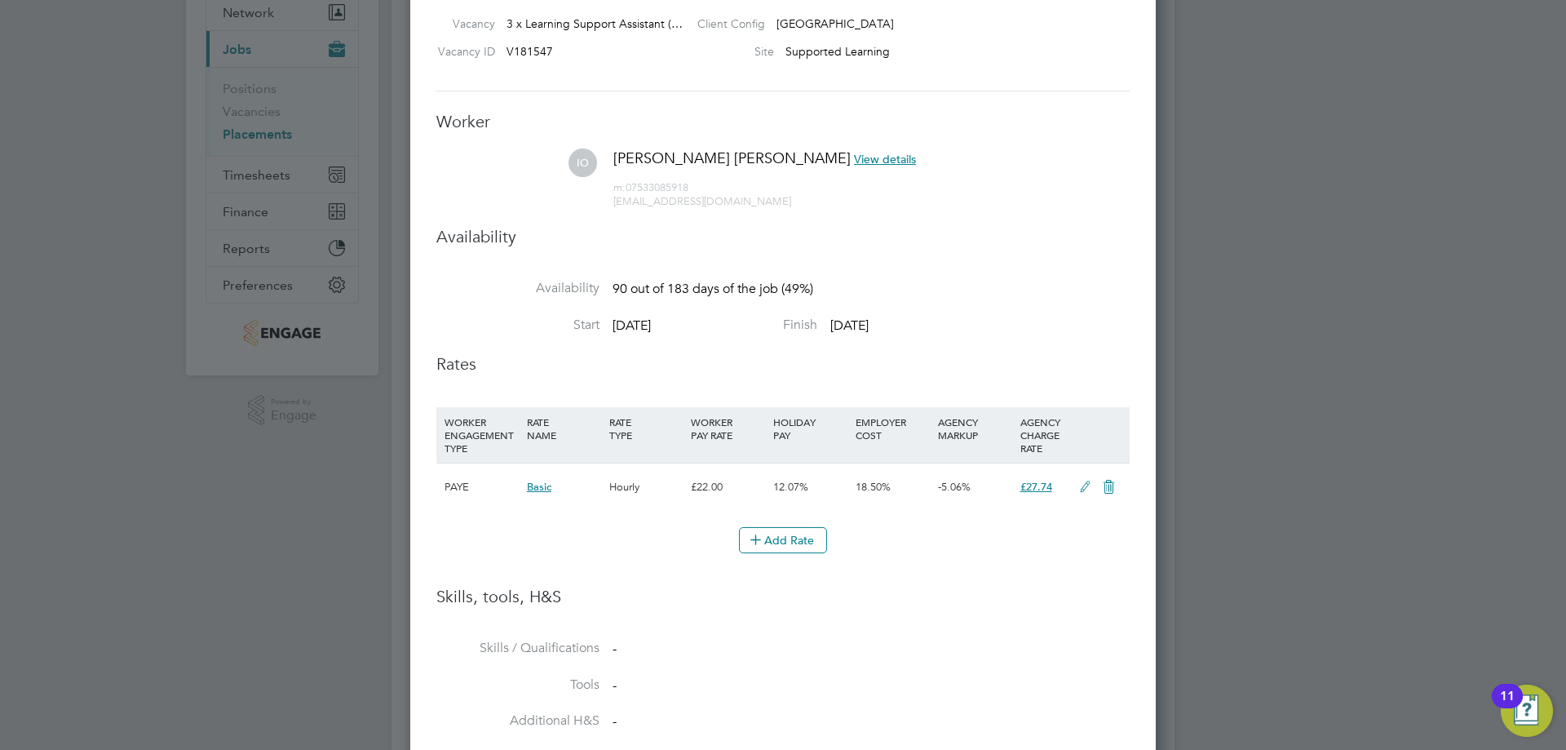
drag, startPoint x: 949, startPoint y: 334, endPoint x: 471, endPoint y: 144, distance: 514.3
click at [471, 144] on ul "Worker IO Ivy Muzerlina Ofori View details m: 07533085918 muzerlina@gmail.com A…" at bounding box center [782, 430] width 693 height 639
click at [1067, 334] on li "Start 01 Jan 2026 Finish 31 Mar 2026" at bounding box center [782, 334] width 693 height 37
